Goal: Information Seeking & Learning: Find specific fact

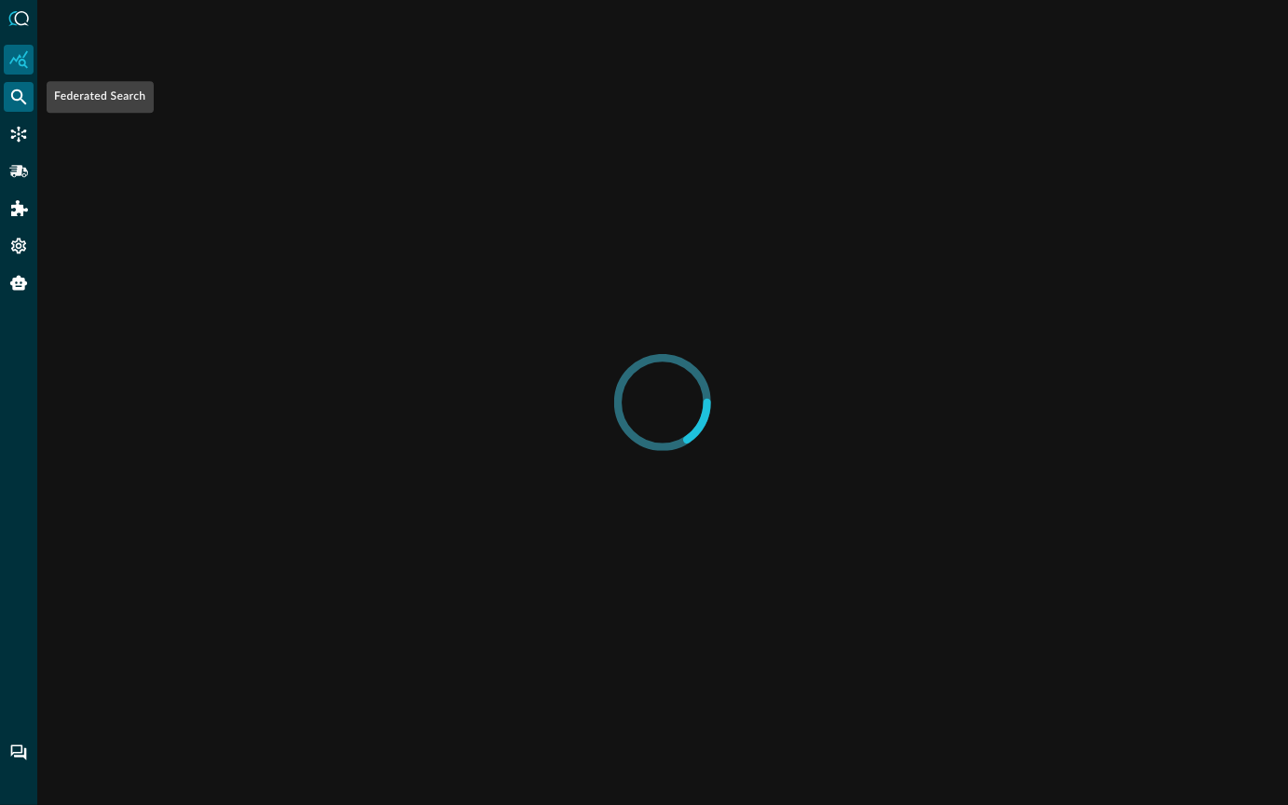
click at [23, 98] on icon "Federated Search" at bounding box center [18, 97] width 19 height 19
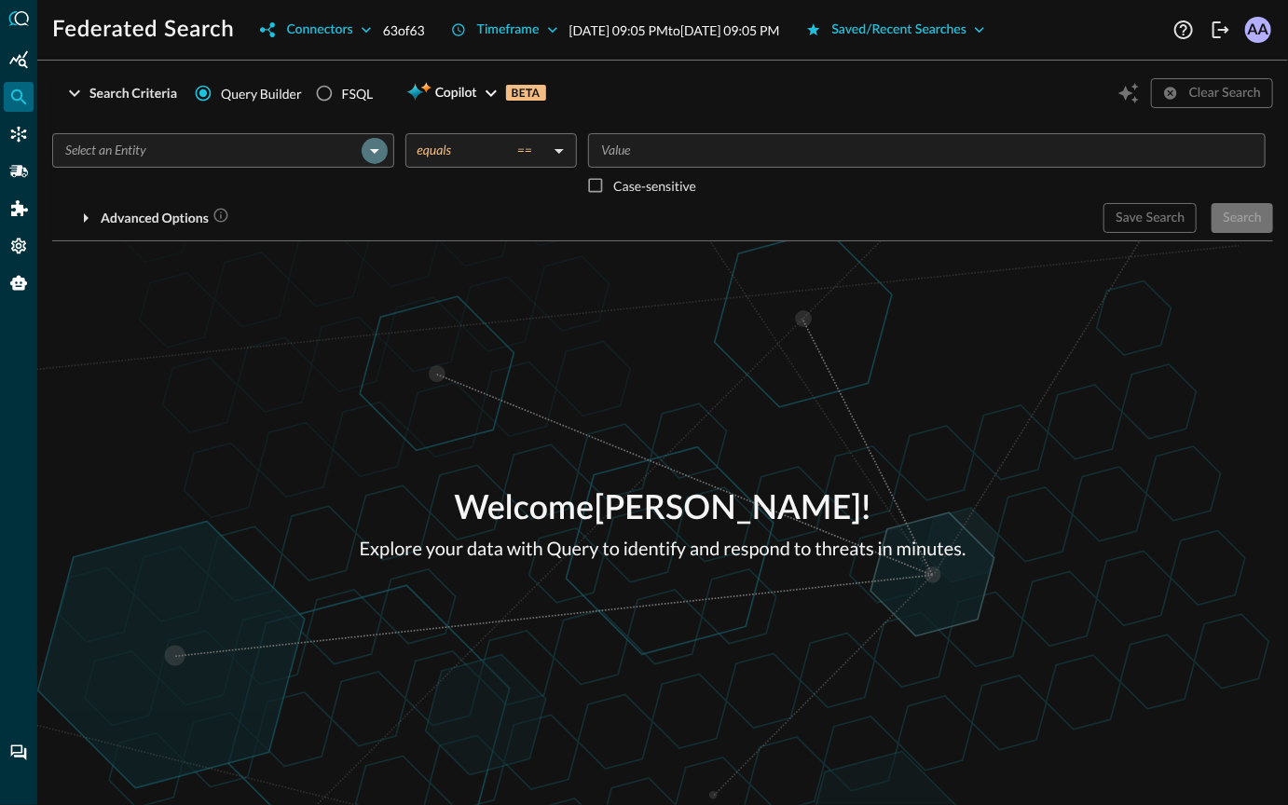
click at [377, 144] on icon "Open" at bounding box center [374, 151] width 22 height 22
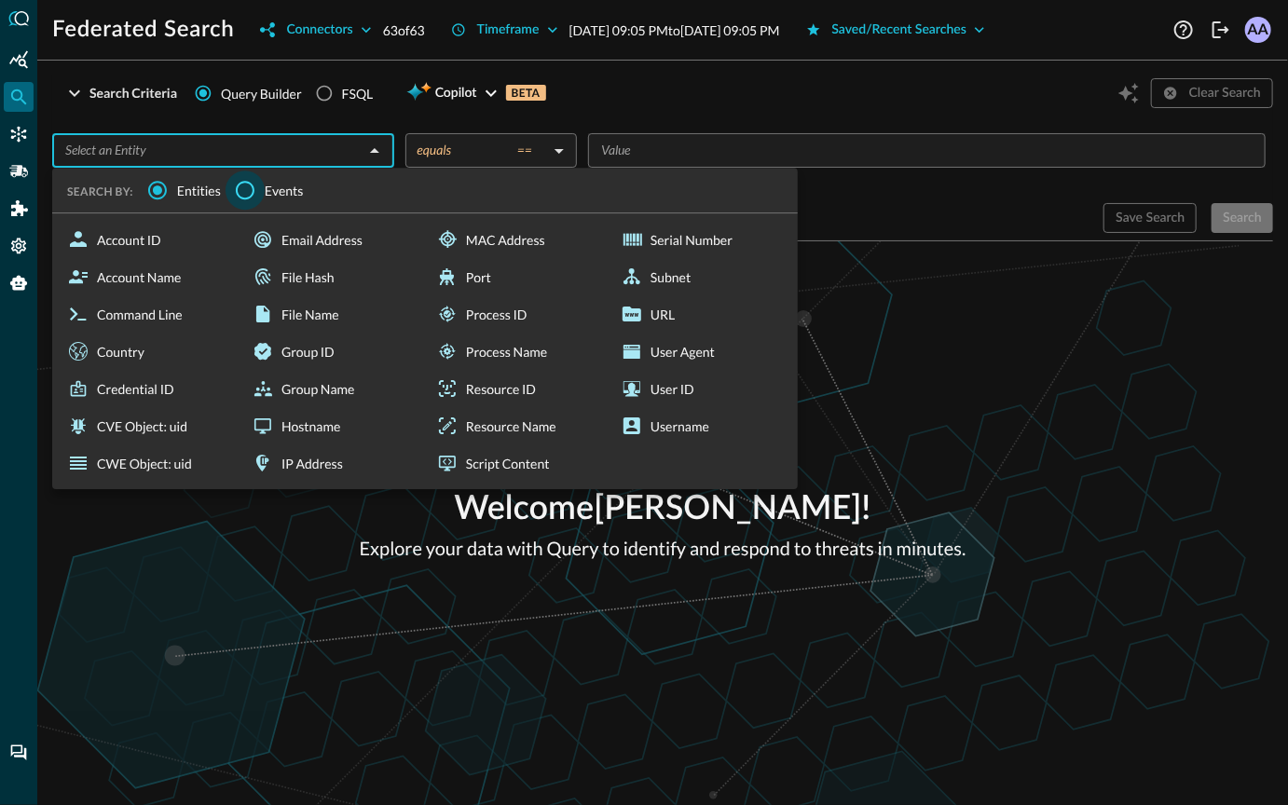
click at [249, 201] on input "Events" at bounding box center [245, 190] width 39 height 39
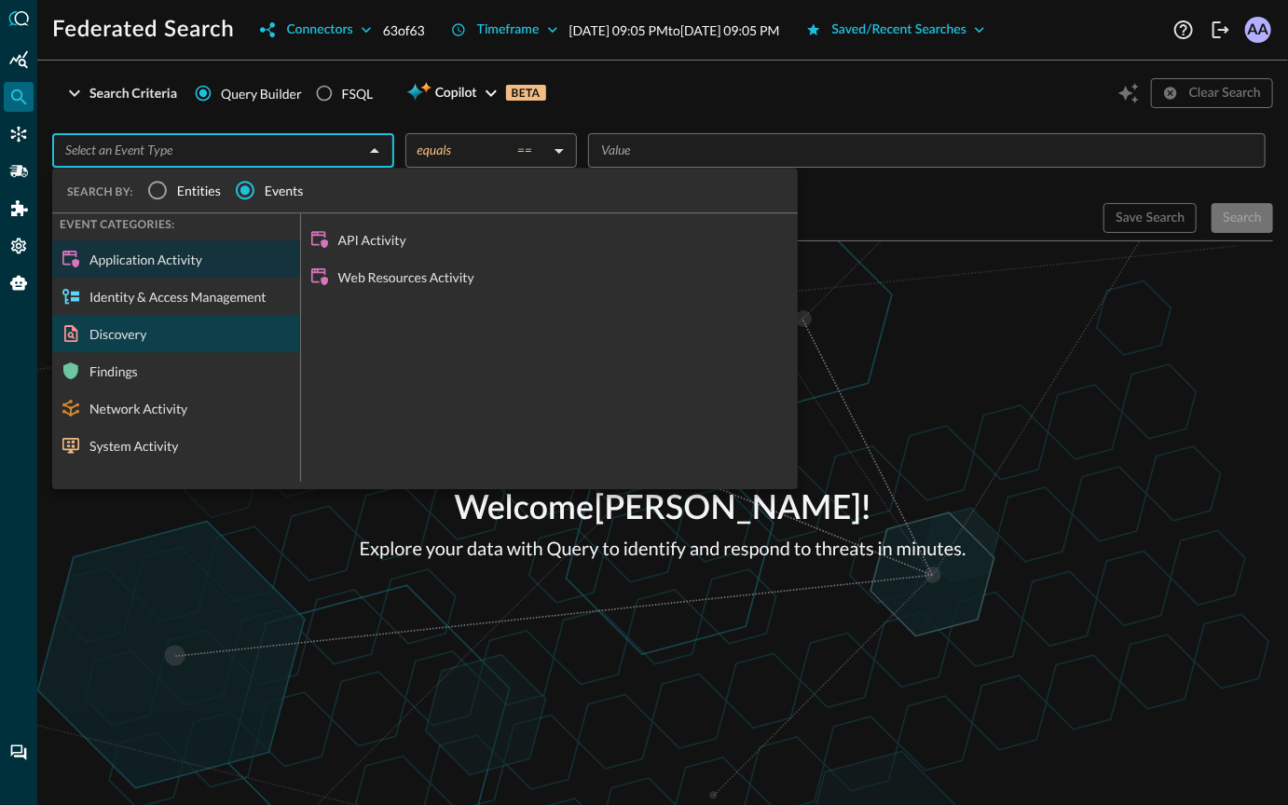
click at [168, 336] on div "Discovery" at bounding box center [176, 333] width 248 height 37
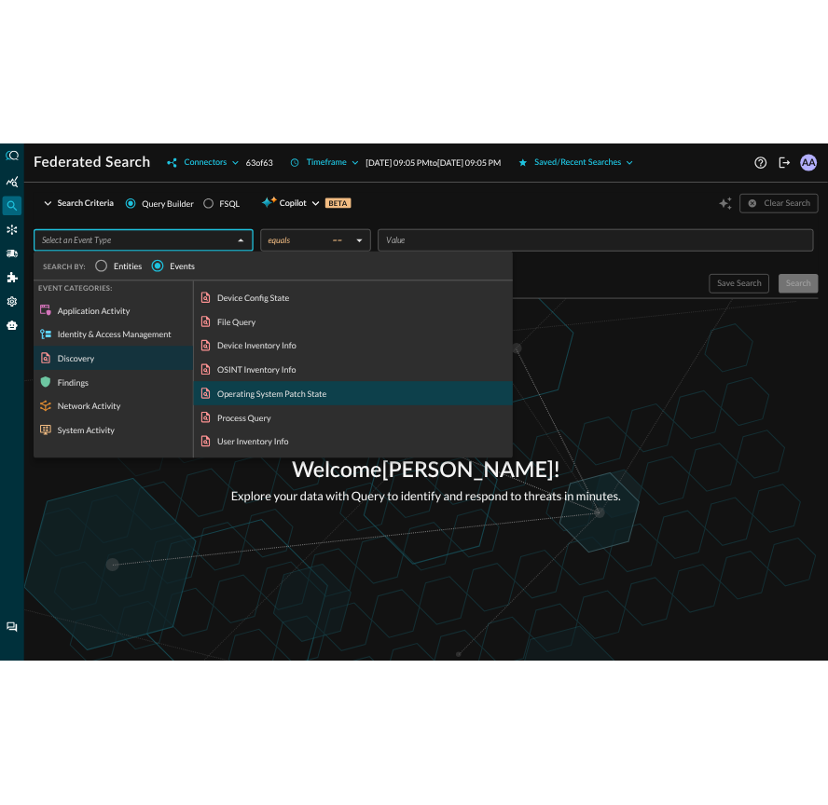
scroll to position [20, 0]
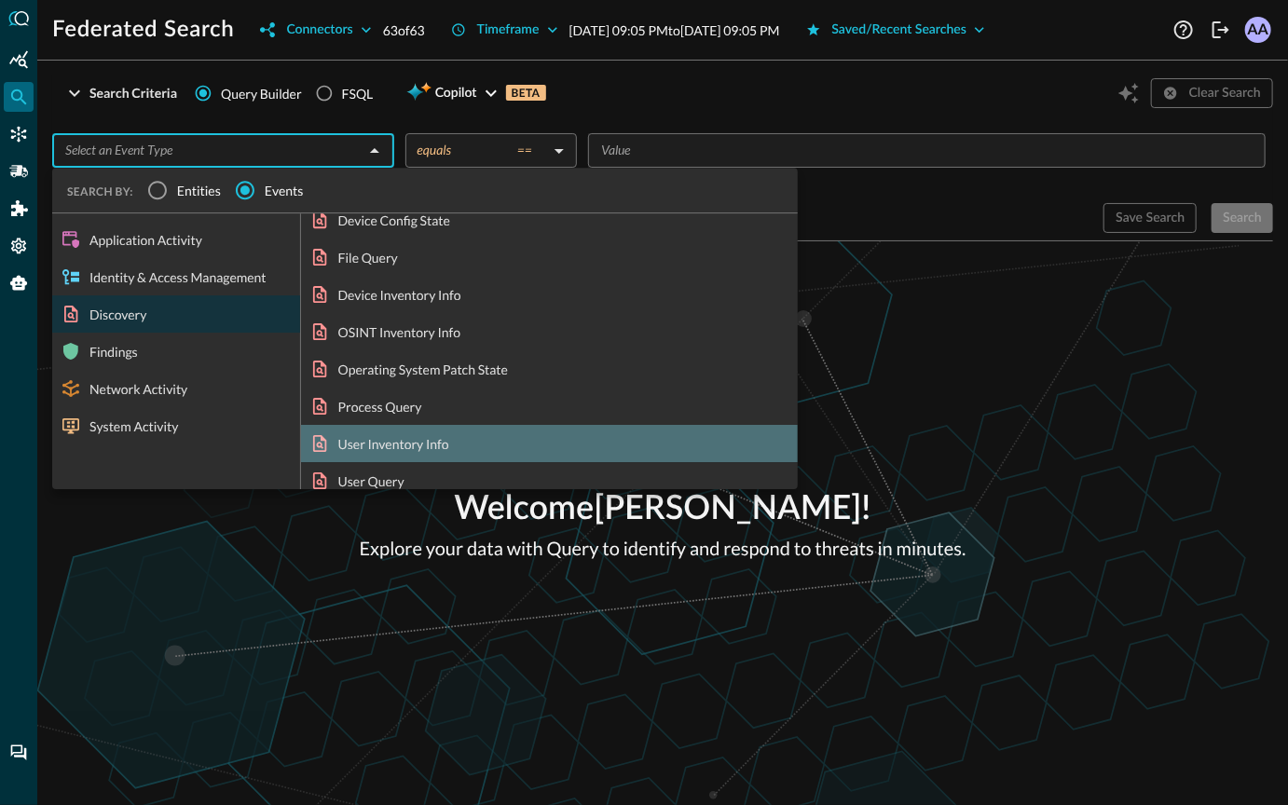
click at [404, 447] on div "User Inventory Info" at bounding box center [549, 443] width 497 height 37
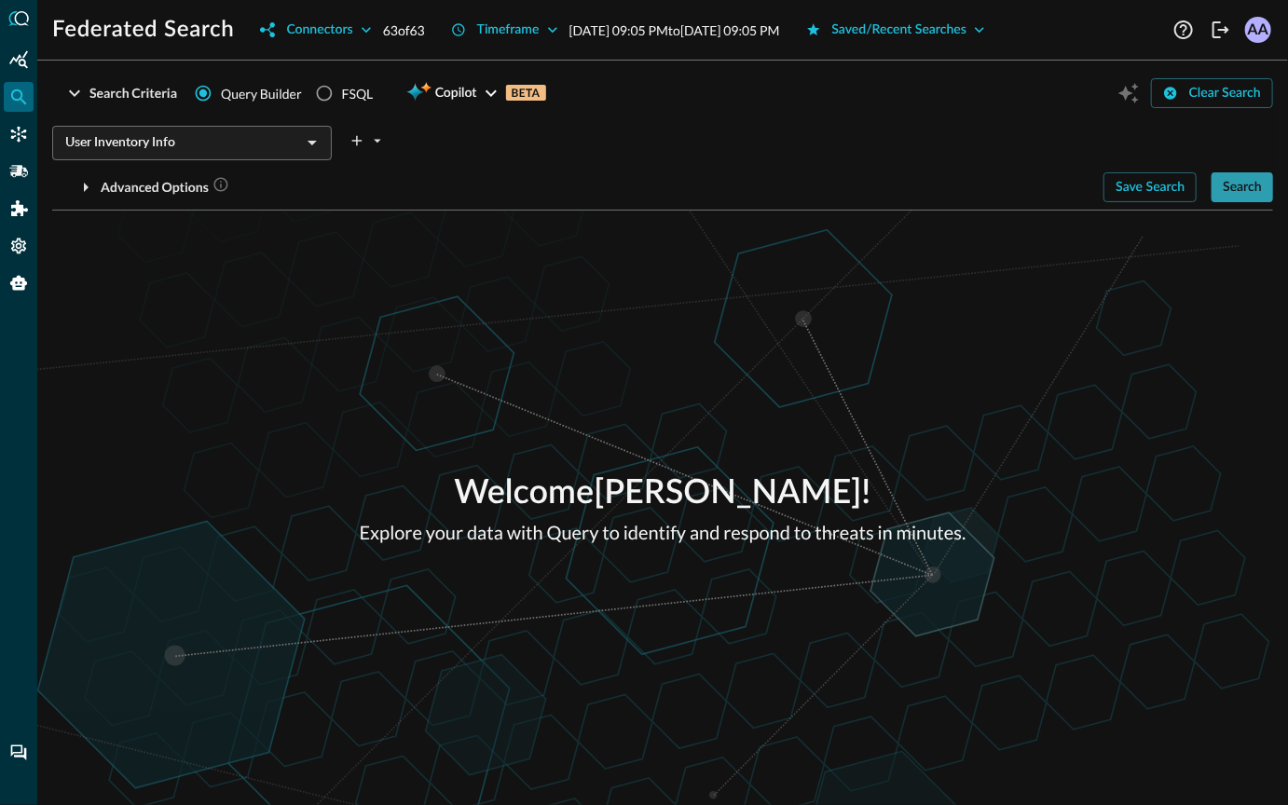
click at [1255, 190] on div "Search" at bounding box center [1242, 187] width 39 height 23
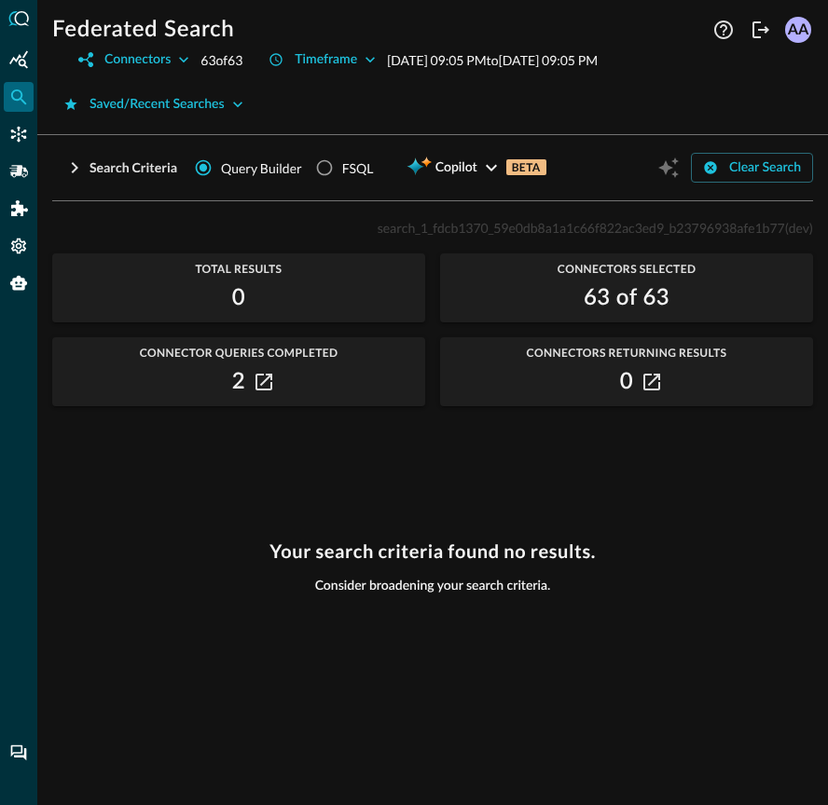
click at [428, 758] on div "Your search criteria found no results. Consider broadening your search criteria." at bounding box center [432, 662] width 761 height 242
click at [722, 168] on button "Clear Search" at bounding box center [752, 168] width 122 height 30
click at [92, 170] on div "Search Criteria" at bounding box center [133, 168] width 88 height 23
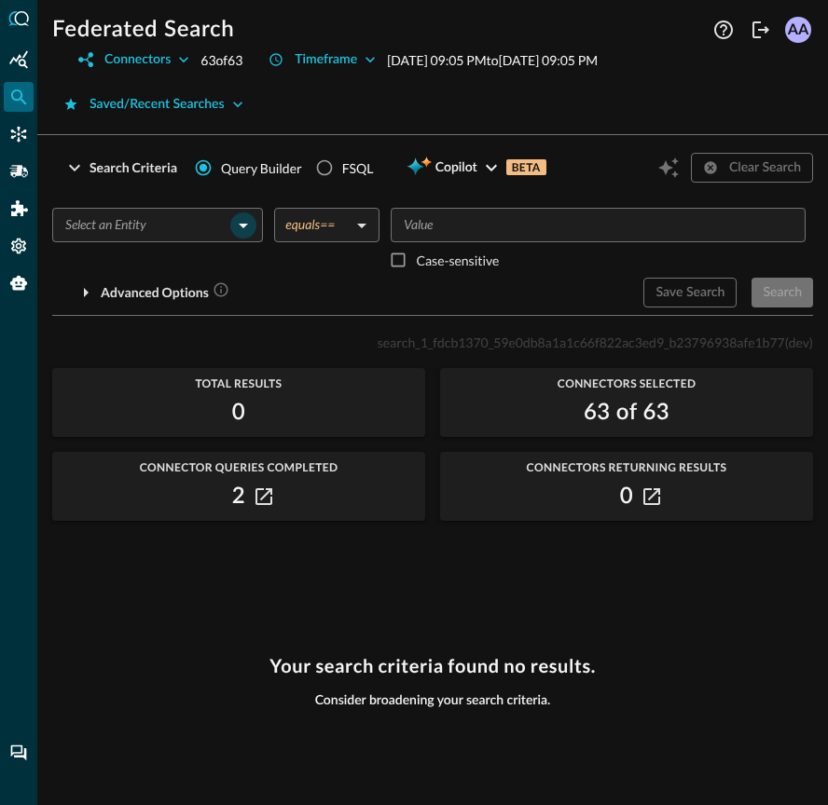
click at [233, 225] on icon "Open" at bounding box center [243, 225] width 22 height 22
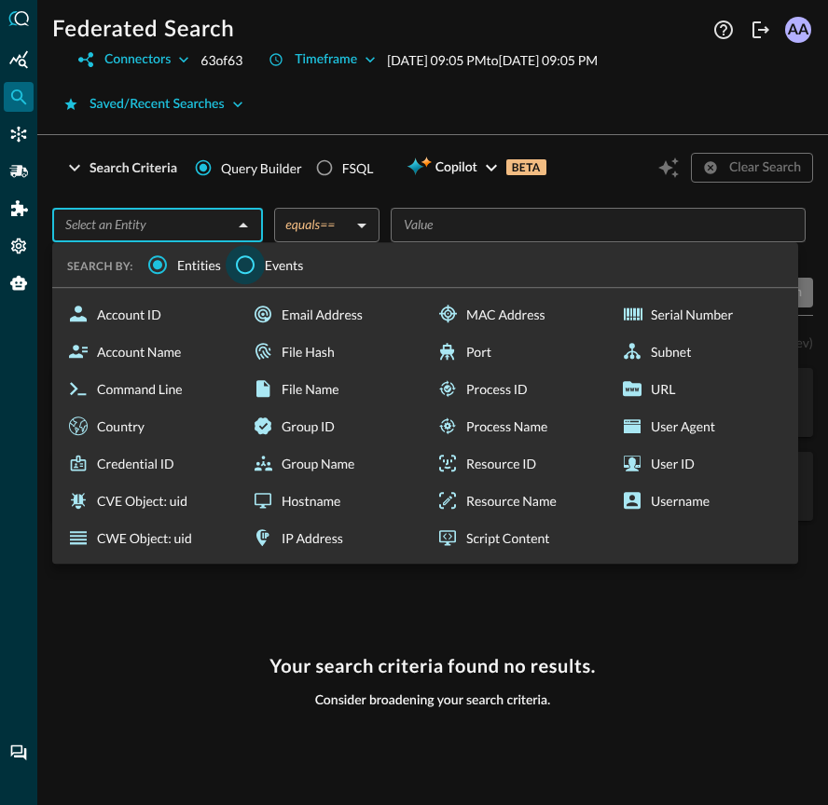
click at [241, 263] on input "Events" at bounding box center [245, 264] width 39 height 39
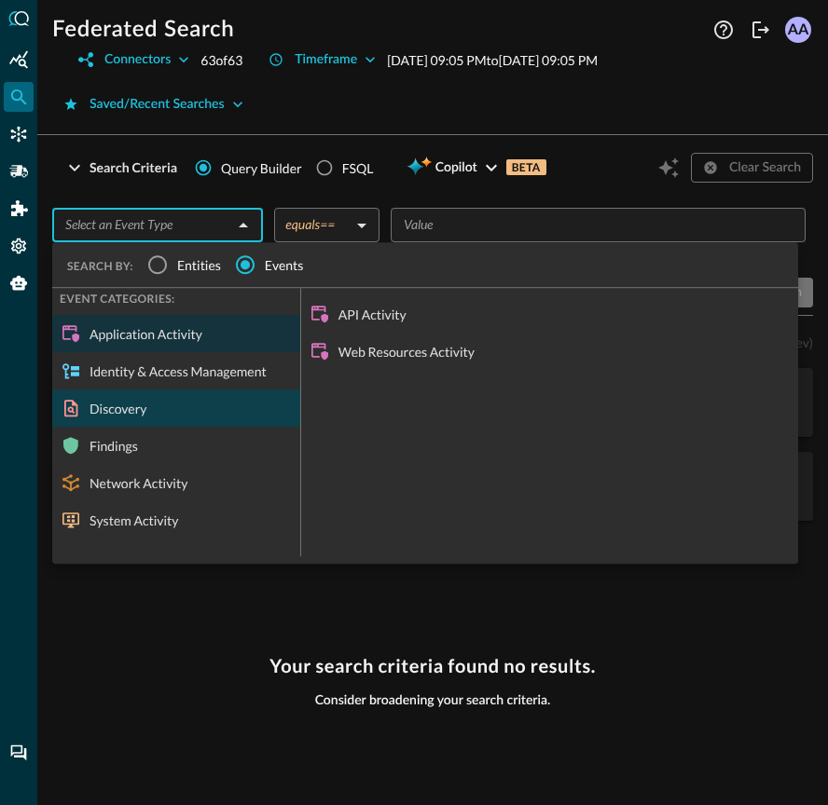
click at [166, 418] on div "Discovery" at bounding box center [176, 408] width 248 height 37
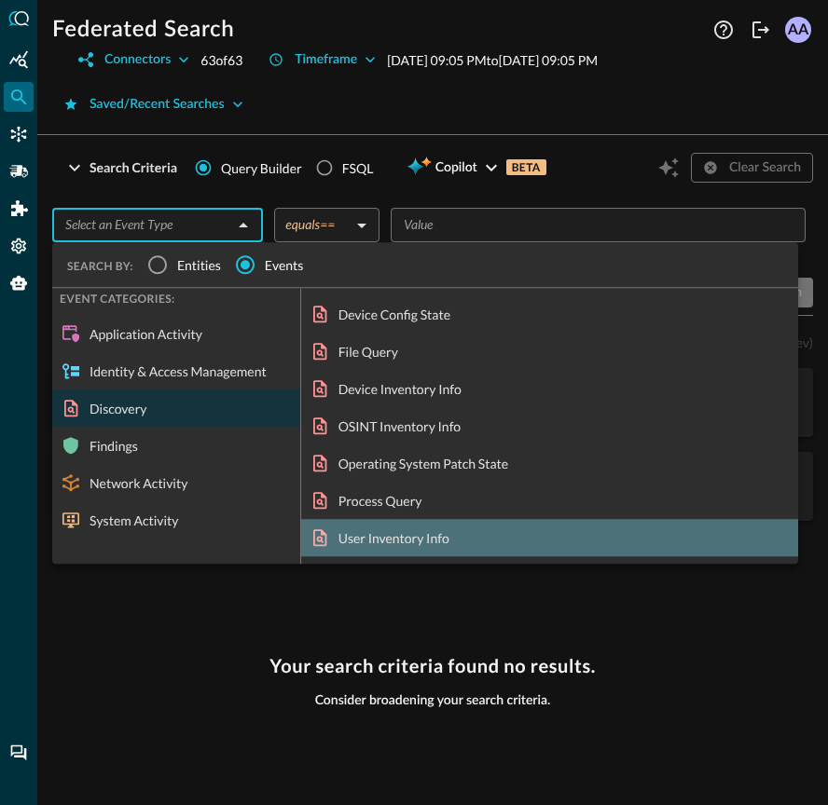
click at [373, 536] on div "User Inventory Info" at bounding box center [549, 537] width 497 height 37
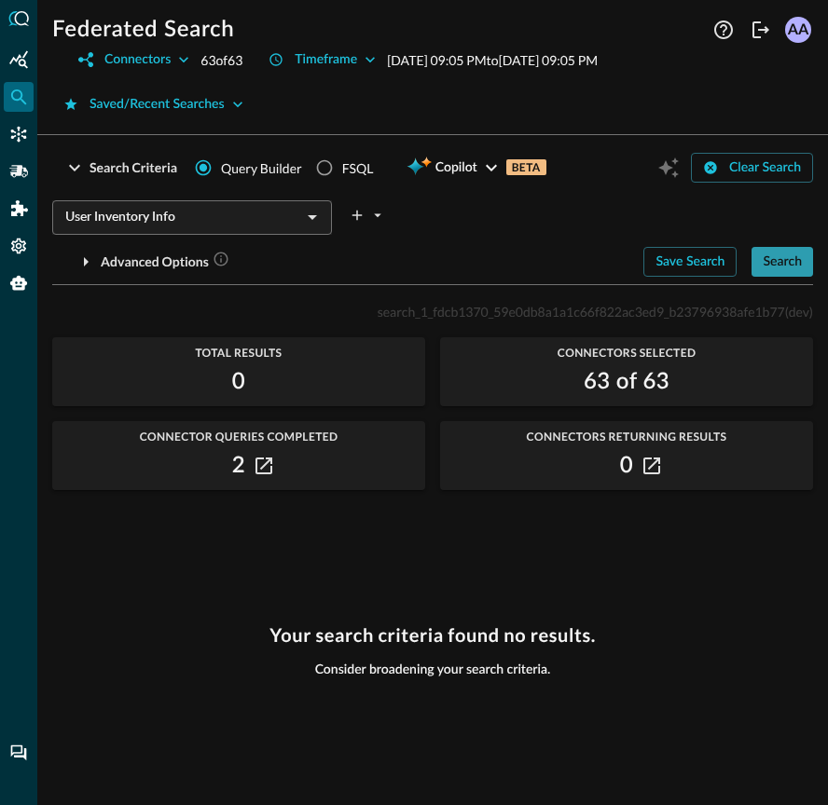
click at [773, 267] on div "Search" at bounding box center [781, 262] width 39 height 23
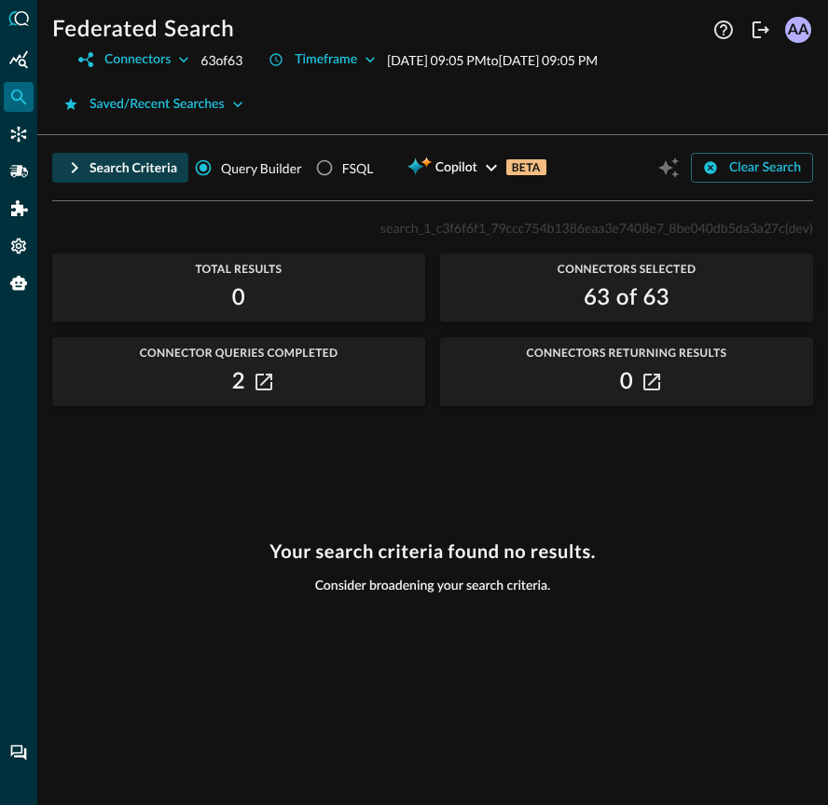
click at [56, 171] on button "Search Criteria" at bounding box center [120, 168] width 136 height 30
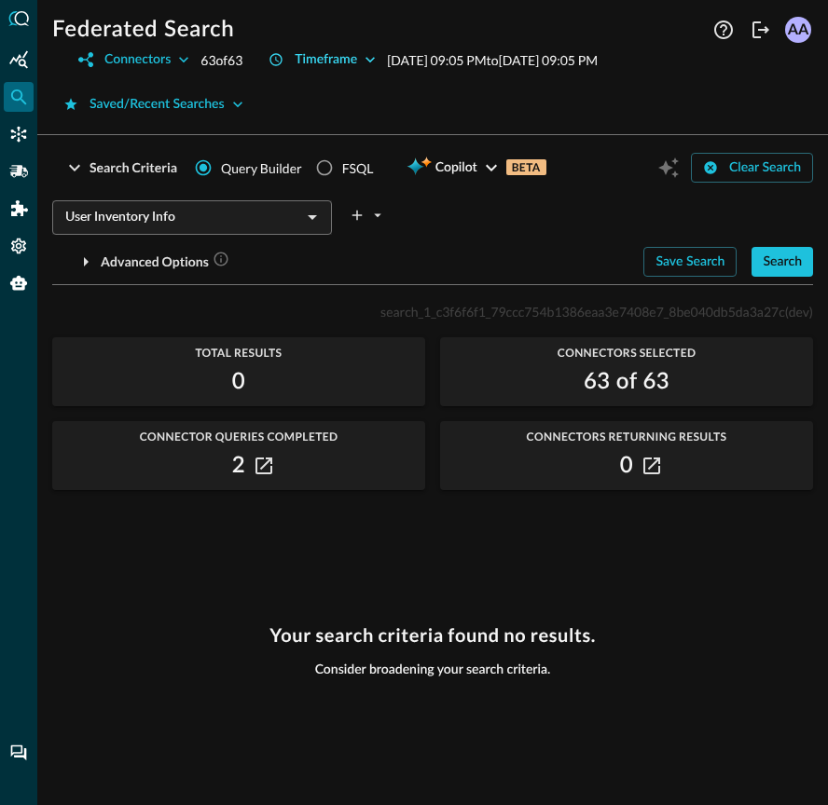
click at [369, 55] on icon "button" at bounding box center [370, 59] width 19 height 19
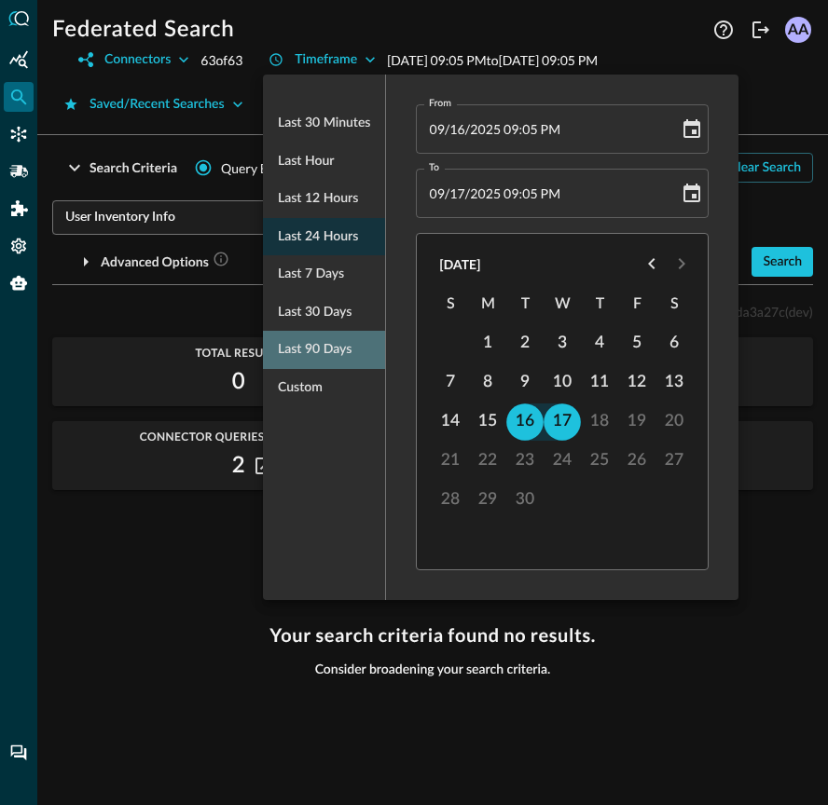
click at [309, 355] on span "Last 90 days" at bounding box center [315, 349] width 74 height 23
type input "06/19/2025 09:07 PM"
type input "09/17/2025 09:07 PM"
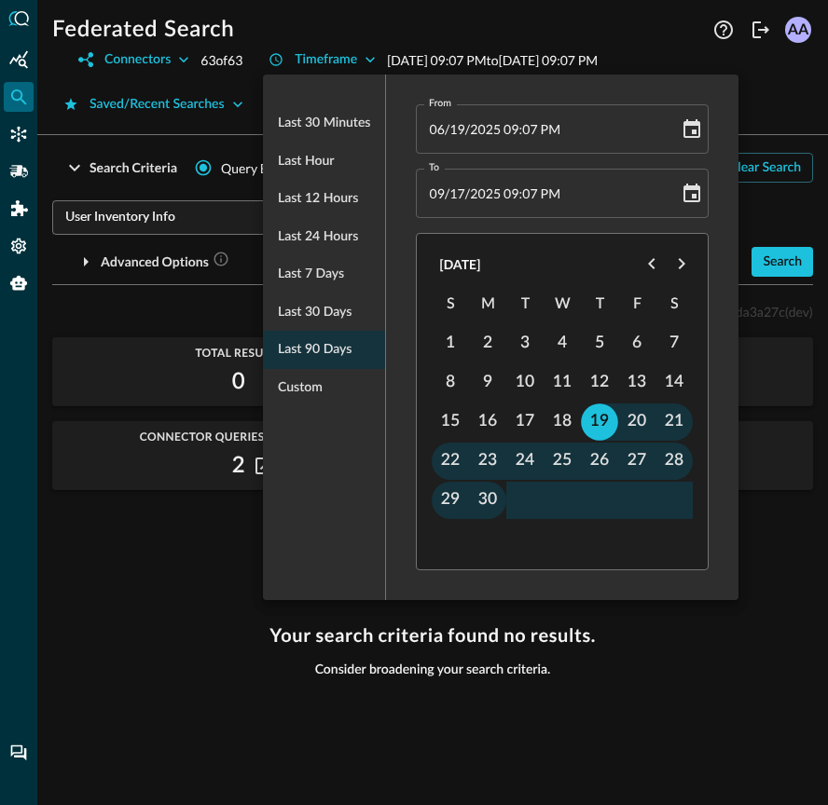
click at [791, 314] on div at bounding box center [414, 402] width 828 height 805
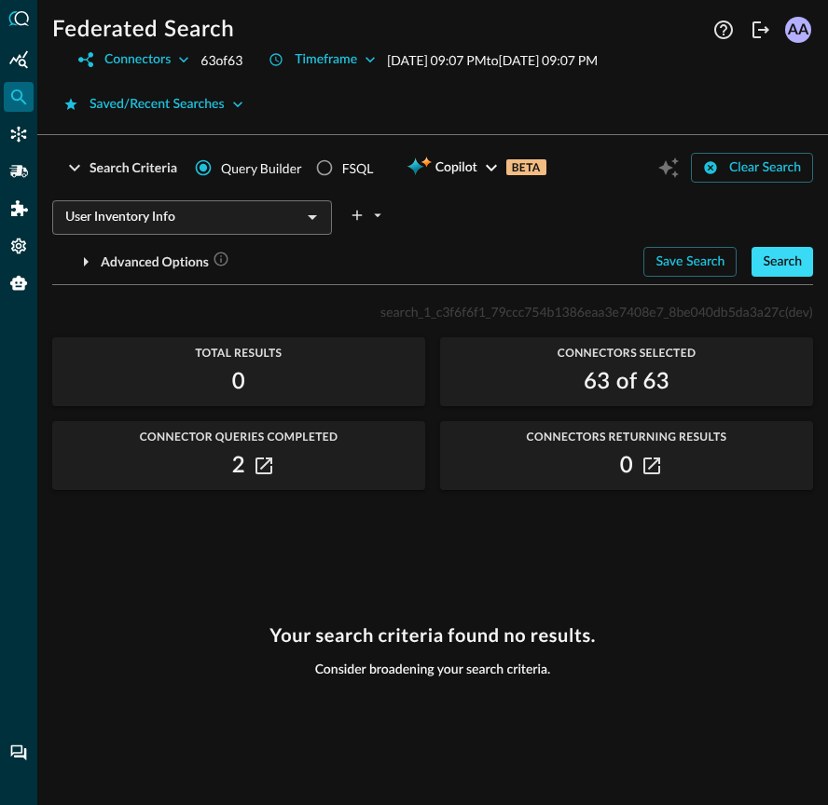
click at [783, 260] on div "Search" at bounding box center [781, 262] width 39 height 23
